Goal: Task Accomplishment & Management: Manage account settings

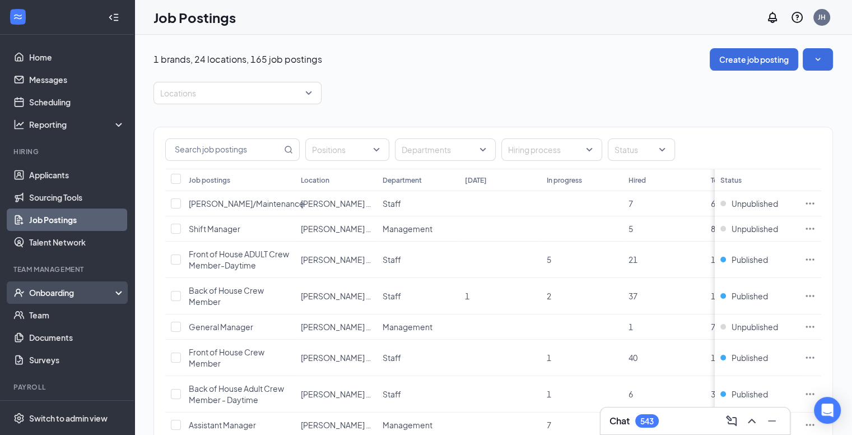
click at [69, 295] on div "Onboarding" at bounding box center [72, 292] width 86 height 11
click at [68, 383] on link "Activity log" at bounding box center [77, 382] width 96 height 22
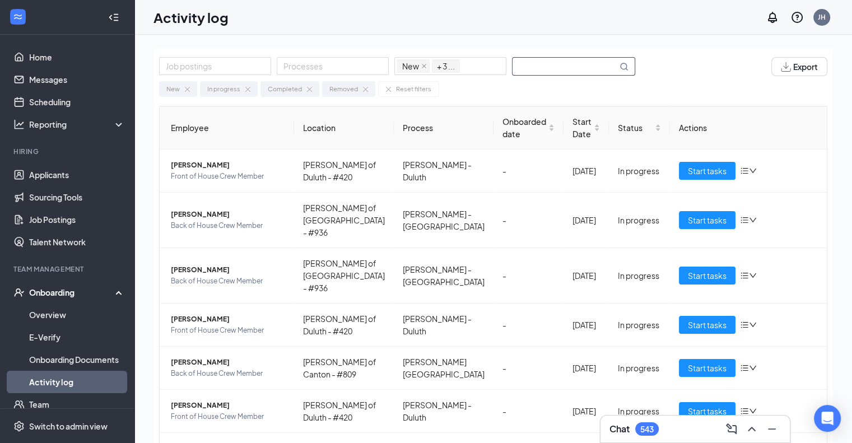
click at [551, 71] on input "text" at bounding box center [565, 66] width 105 height 17
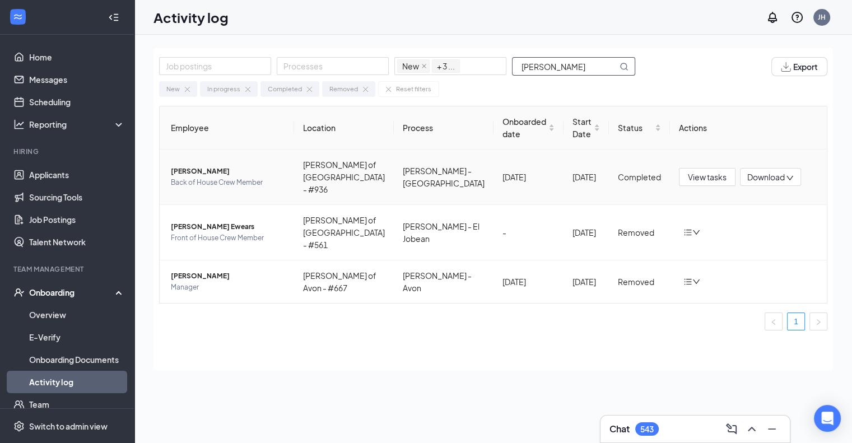
type input "[PERSON_NAME]"
click at [257, 169] on span "[PERSON_NAME]" at bounding box center [228, 171] width 114 height 11
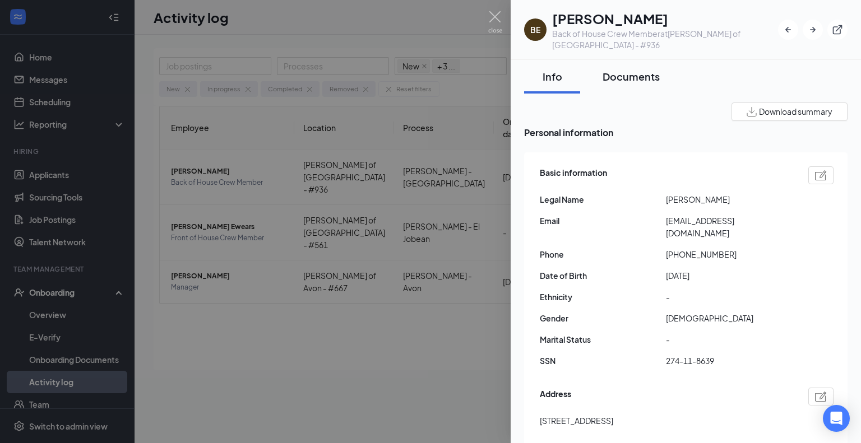
click at [629, 73] on div "Documents" at bounding box center [630, 76] width 57 height 14
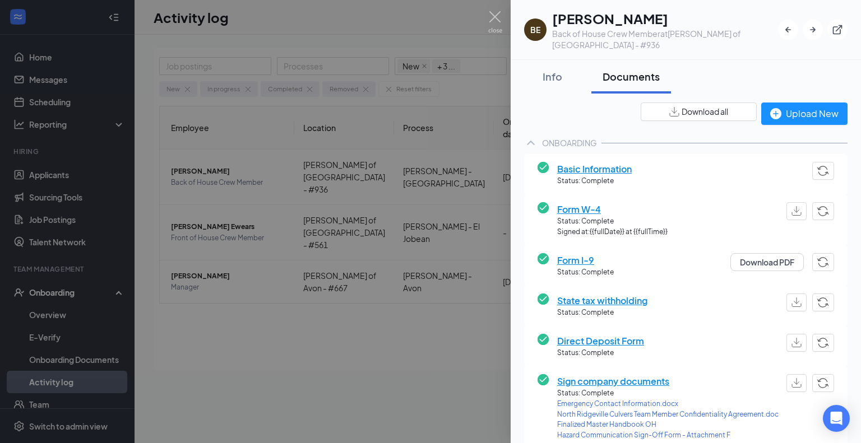
click at [698, 112] on span "Download all" at bounding box center [704, 112] width 47 height 12
click at [492, 14] on img at bounding box center [495, 22] width 14 height 22
